Goal: Information Seeking & Learning: Learn about a topic

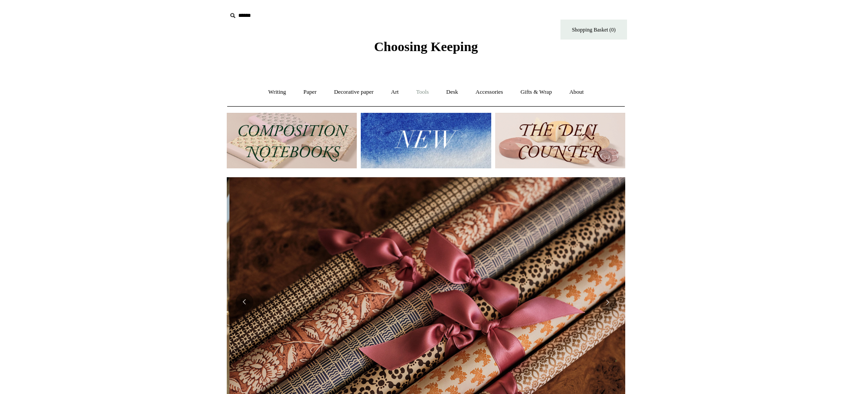
scroll to position [0, 797]
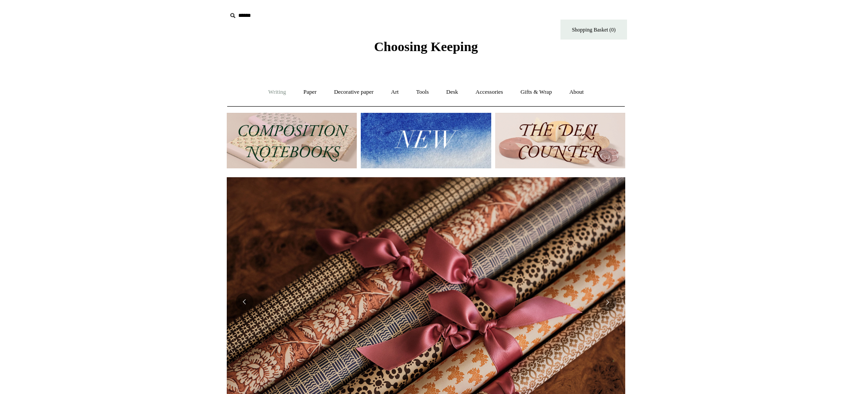
click at [278, 91] on link "Writing +" at bounding box center [278, 92] width 34 height 24
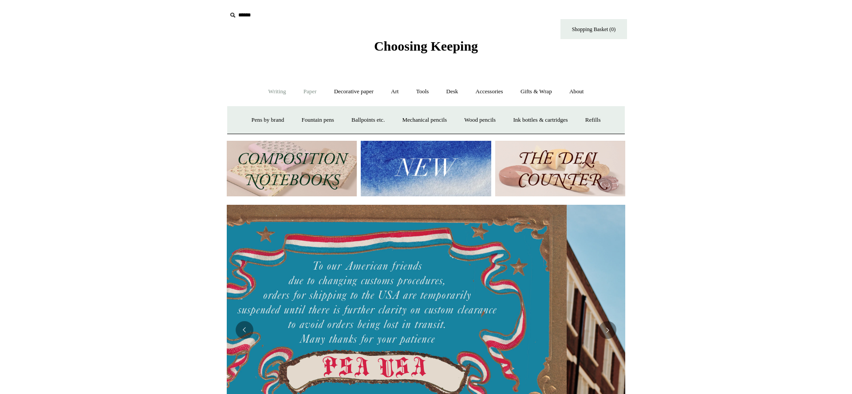
scroll to position [0, 3]
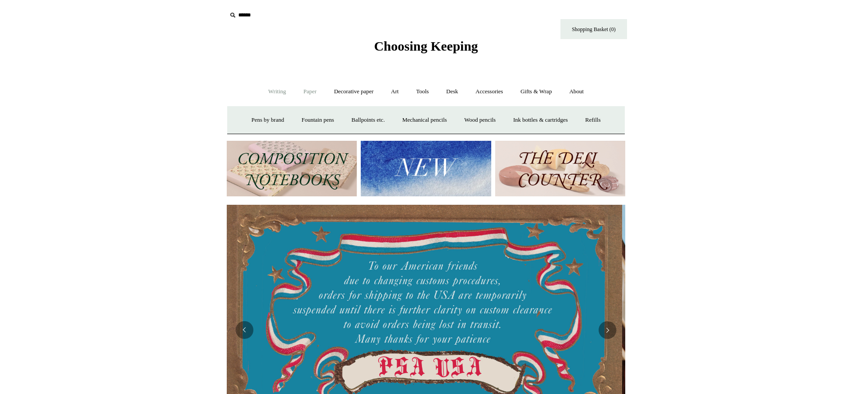
click at [305, 87] on link "Paper +" at bounding box center [310, 92] width 29 height 24
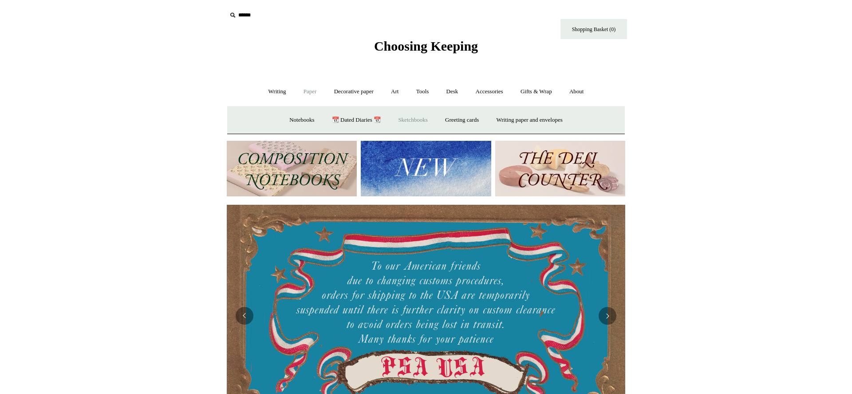
click at [409, 118] on link "Sketchbooks +" at bounding box center [412, 120] width 45 height 24
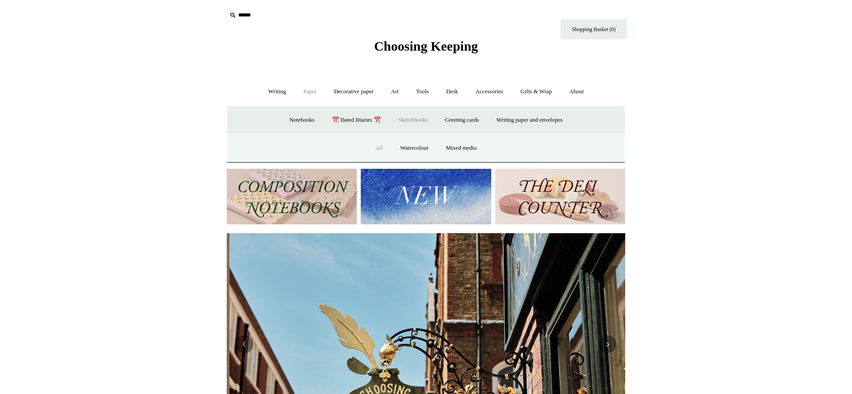
scroll to position [0, 399]
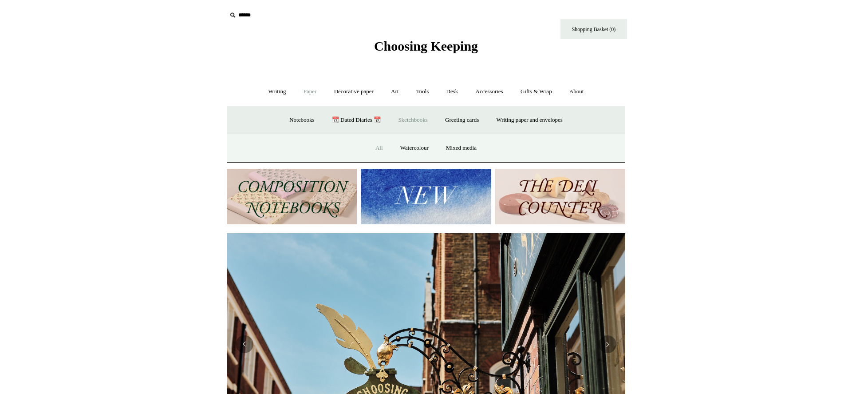
click at [376, 148] on link "All" at bounding box center [380, 148] width 24 height 24
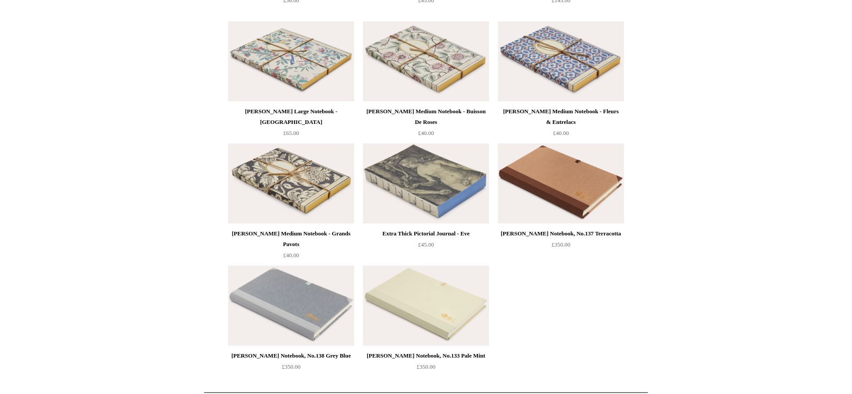
scroll to position [1316, 0]
click at [555, 79] on img at bounding box center [561, 60] width 126 height 80
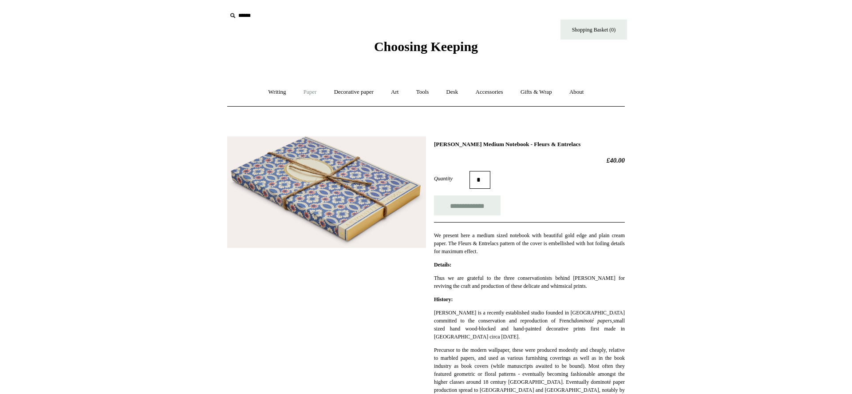
click at [309, 95] on link "Paper +" at bounding box center [310, 92] width 29 height 24
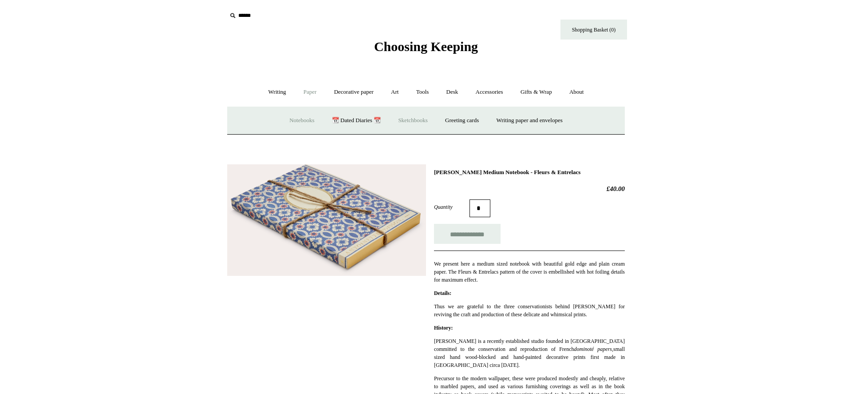
click at [291, 119] on link "Notebooks +" at bounding box center [301, 121] width 41 height 24
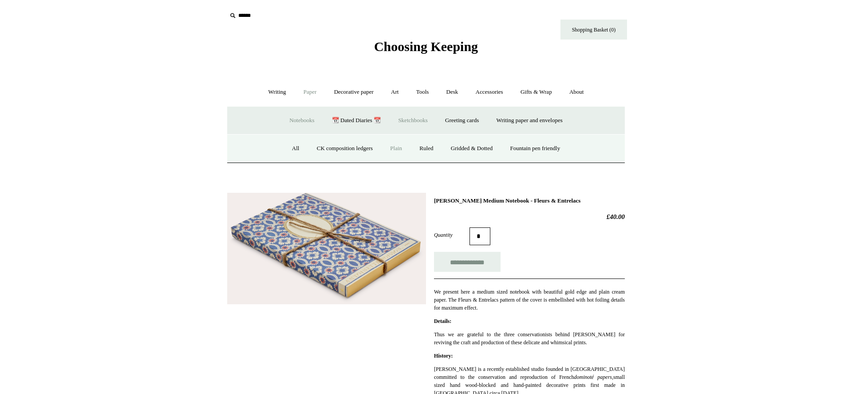
click at [392, 150] on link "Plain" at bounding box center [396, 149] width 28 height 24
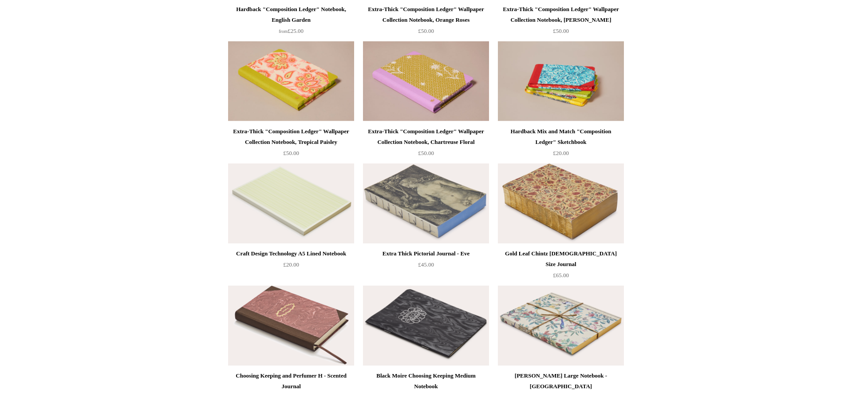
scroll to position [1786, 0]
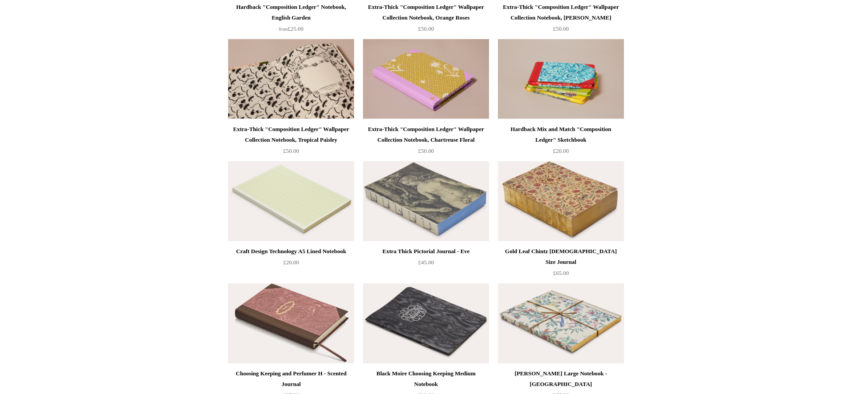
click at [281, 81] on img at bounding box center [291, 79] width 126 height 80
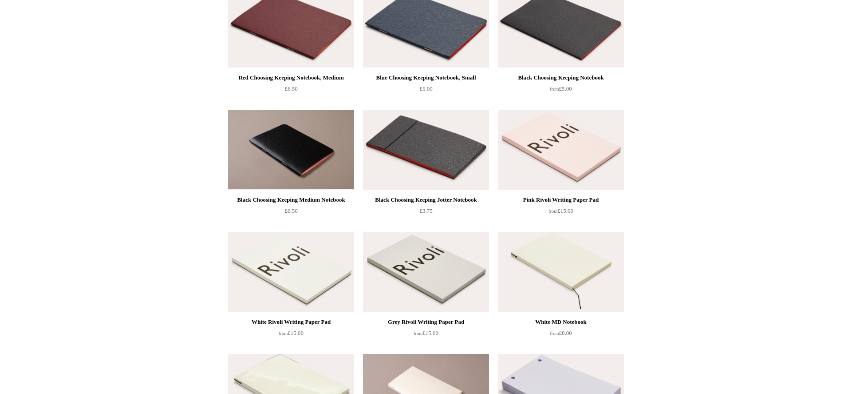
scroll to position [0, 0]
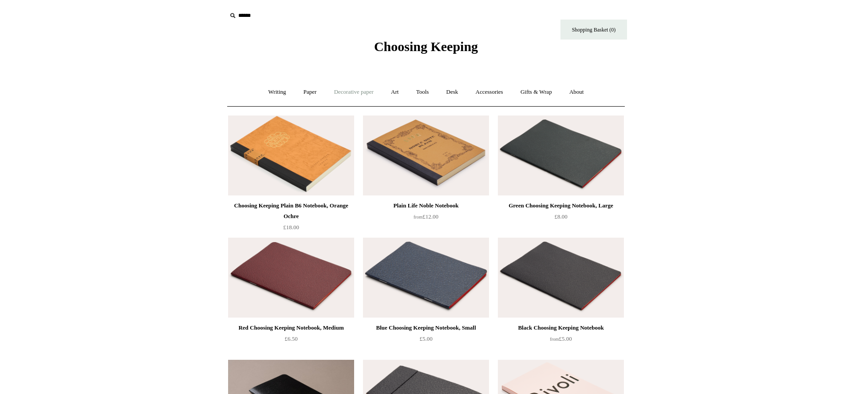
click at [349, 95] on link "Decorative paper +" at bounding box center [353, 92] width 55 height 24
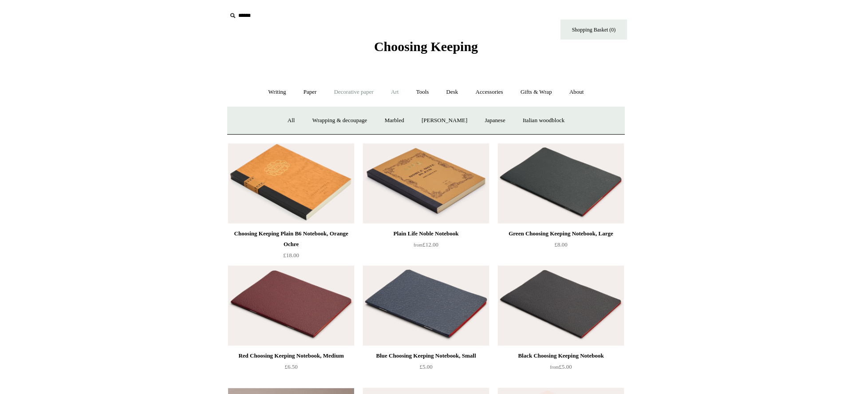
click at [396, 92] on link "Art +" at bounding box center [395, 92] width 24 height 24
click at [424, 91] on link "Tools +" at bounding box center [422, 92] width 29 height 24
click at [461, 90] on link "Desk +" at bounding box center [453, 92] width 28 height 24
click at [491, 93] on link "Accessories +" at bounding box center [490, 92] width 44 height 24
click at [495, 119] on link "Books" at bounding box center [494, 121] width 31 height 24
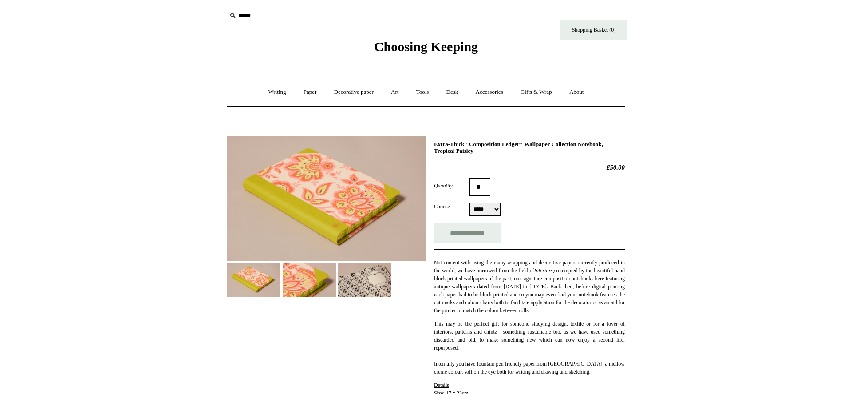
select select "*****"
click at [311, 284] on img at bounding box center [309, 279] width 53 height 33
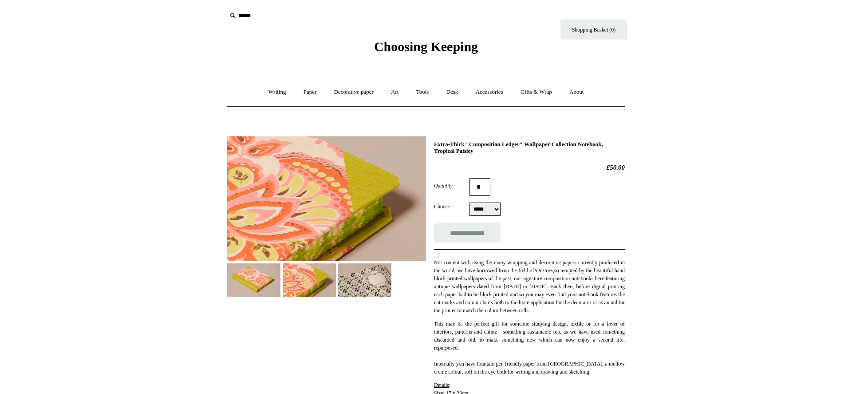
click at [379, 285] on img at bounding box center [364, 279] width 53 height 33
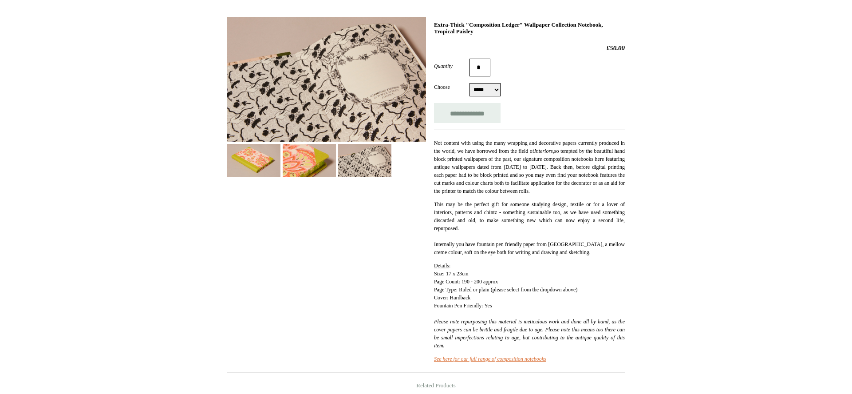
scroll to position [117, 0]
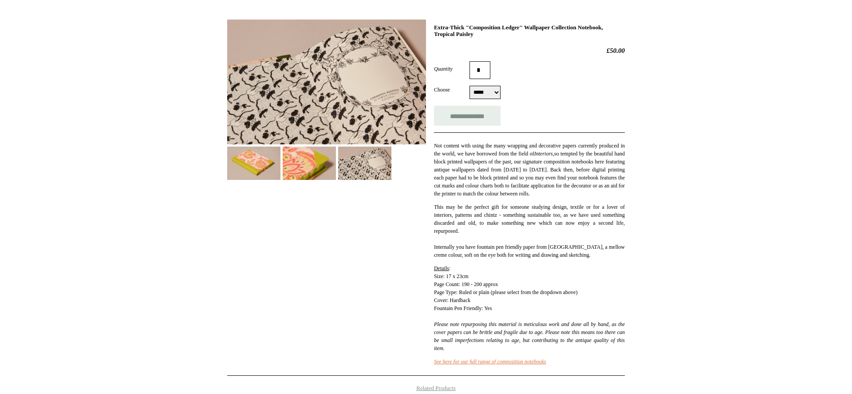
click at [253, 158] on img at bounding box center [253, 163] width 53 height 33
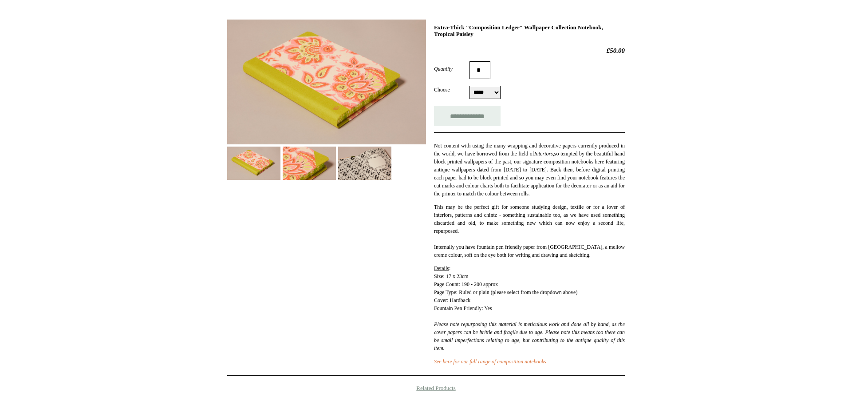
click at [329, 93] on img at bounding box center [326, 82] width 199 height 125
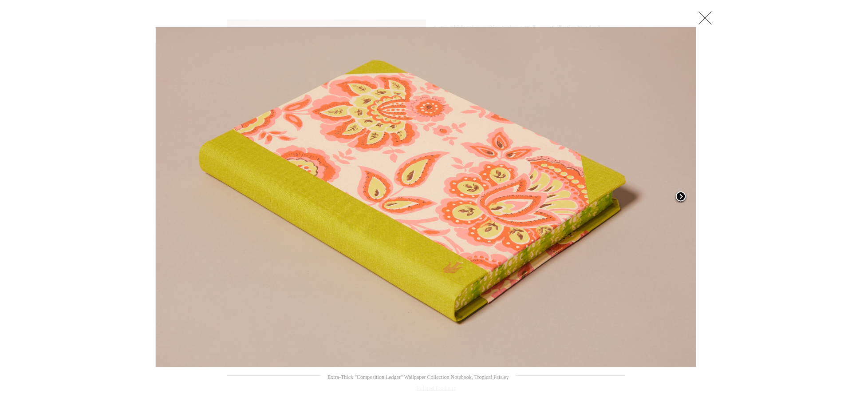
scroll to position [117, 0]
click at [704, 16] on link at bounding box center [706, 17] width 18 height 18
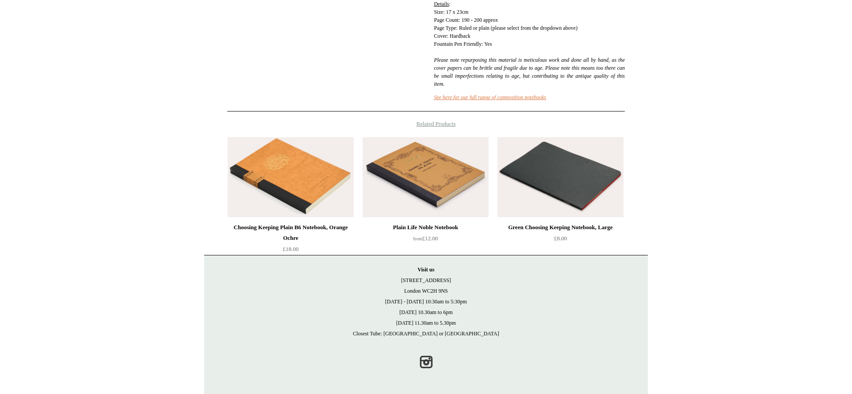
scroll to position [389, 0]
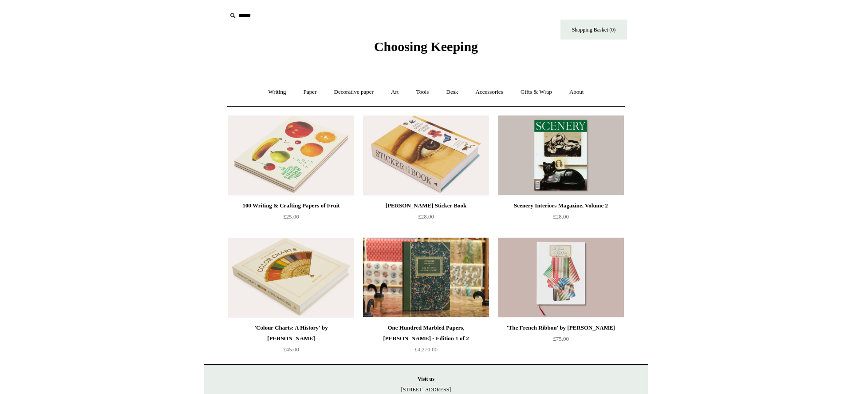
scroll to position [48, 0]
